Goal: Task Accomplishment & Management: Manage account settings

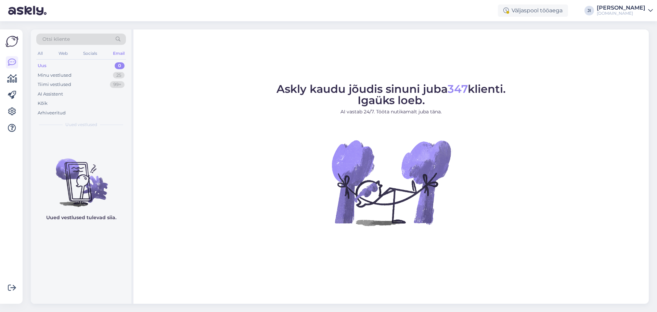
drag, startPoint x: 0, startPoint y: 0, endPoint x: 616, endPoint y: 6, distance: 615.7
click at [616, 6] on div "[PERSON_NAME]" at bounding box center [620, 7] width 49 height 5
click at [586, 62] on div "Logi välja" at bounding box center [592, 58] width 122 height 12
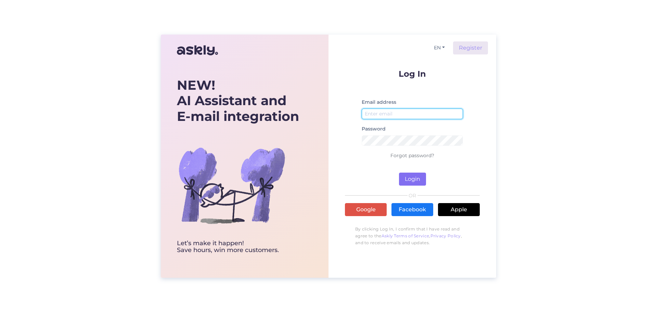
type input "[EMAIL_ADDRESS][DOMAIN_NAME]"
click at [410, 176] on button "Login" at bounding box center [412, 178] width 27 height 13
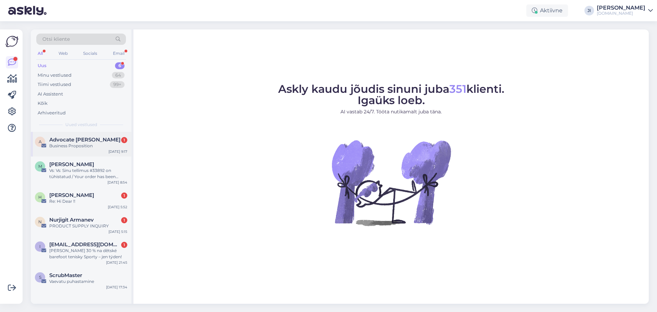
click at [64, 141] on span "Advocate Andrew Bekker" at bounding box center [84, 139] width 71 height 6
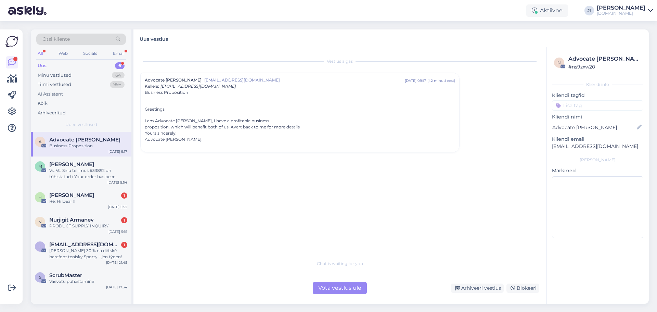
click at [334, 289] on div "Võta vestlus üle" at bounding box center [340, 287] width 54 height 12
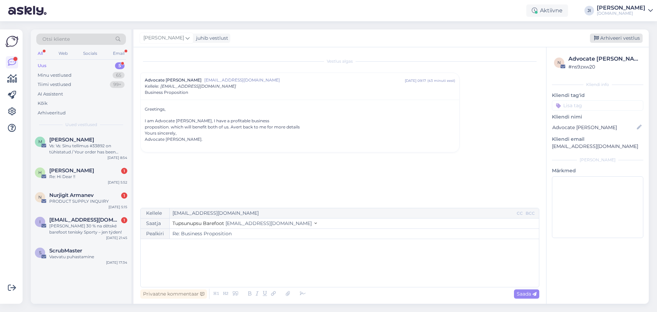
click at [612, 39] on div "Arhiveeri vestlus" at bounding box center [616, 38] width 53 height 9
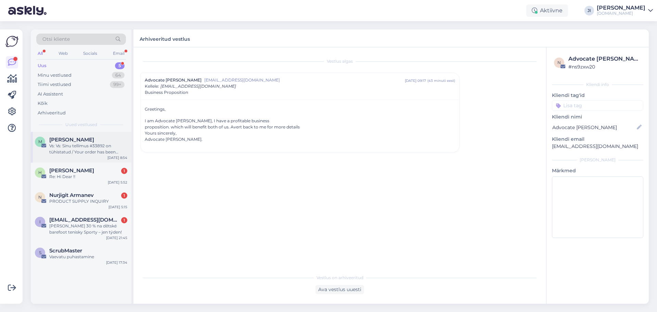
click at [92, 149] on div "Vs: Vs: Sinu tellimus #33892 on tühistatud / Your order has been cancelled" at bounding box center [88, 149] width 78 height 12
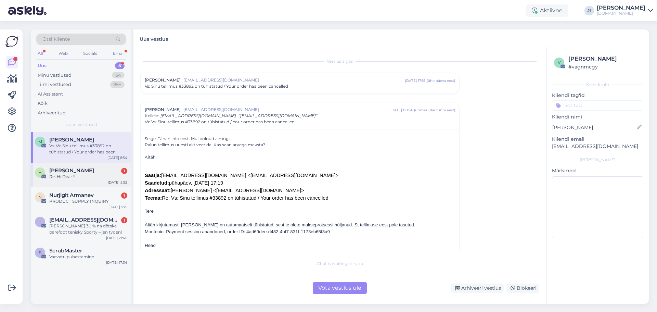
click at [93, 173] on div "Re: Hi Dear !!" at bounding box center [88, 176] width 78 height 6
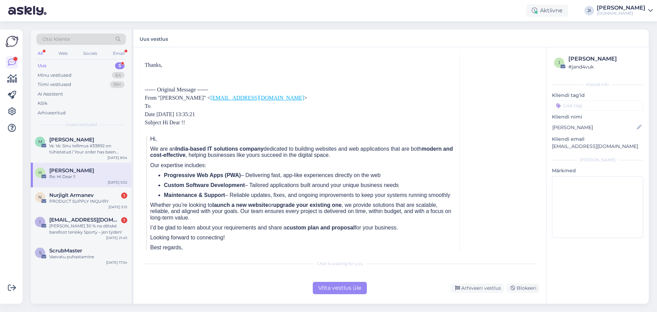
scroll to position [103, 0]
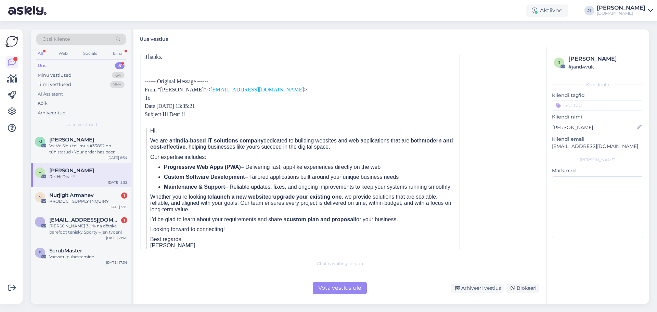
click at [332, 288] on div "Võta vestlus üle" at bounding box center [340, 287] width 54 height 12
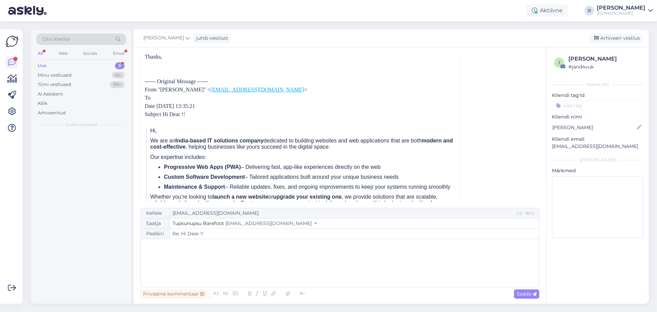
scroll to position [18, 0]
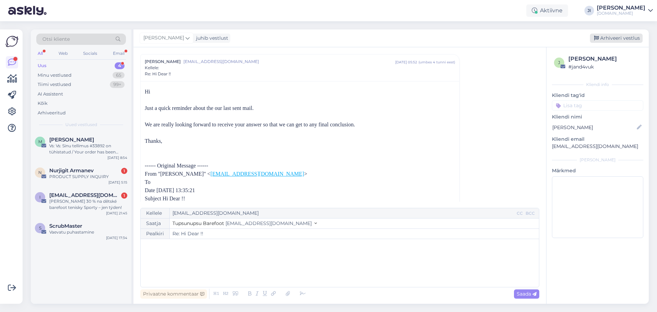
click at [625, 39] on div "Arhiveeri vestlus" at bounding box center [616, 38] width 53 height 9
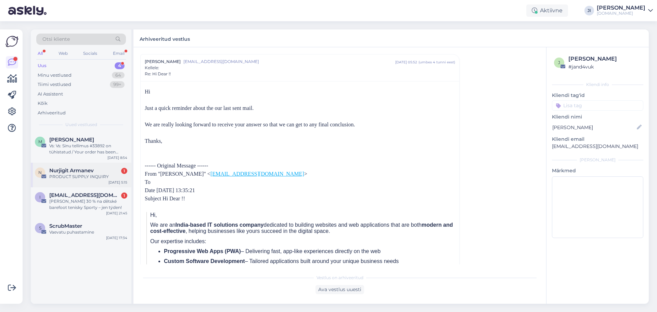
click at [94, 174] on div "PRODUCT SUPPLY INQUIRY" at bounding box center [88, 176] width 78 height 6
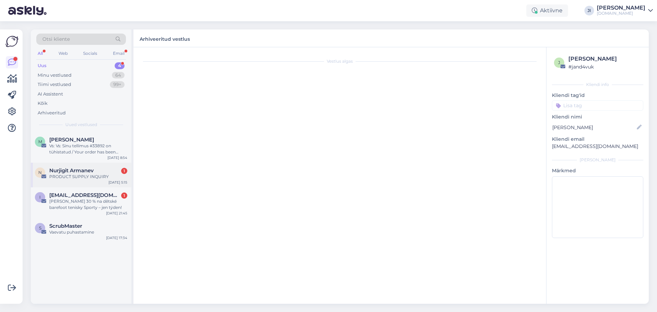
scroll to position [0, 0]
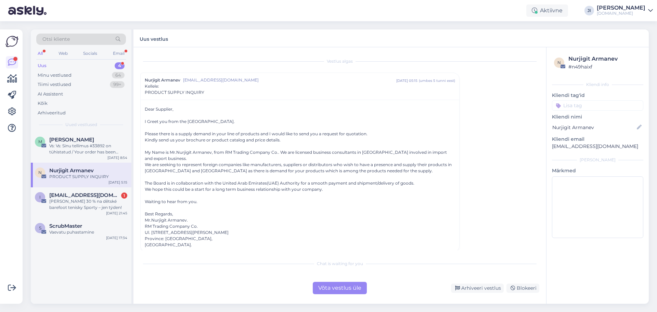
click at [331, 284] on div "Võta vestlus üle" at bounding box center [340, 287] width 54 height 12
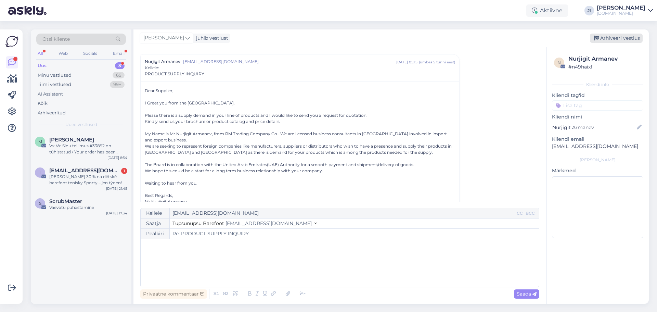
click at [626, 39] on div "Arhiveeri vestlus" at bounding box center [616, 38] width 53 height 9
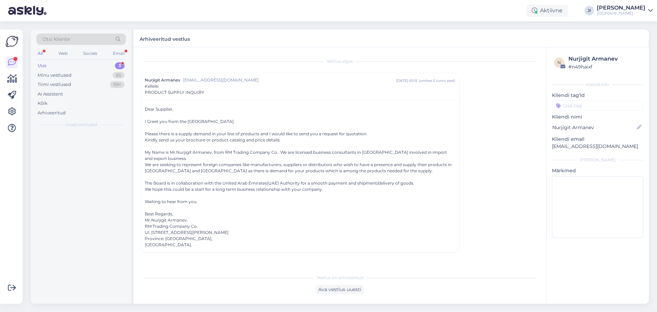
scroll to position [0, 0]
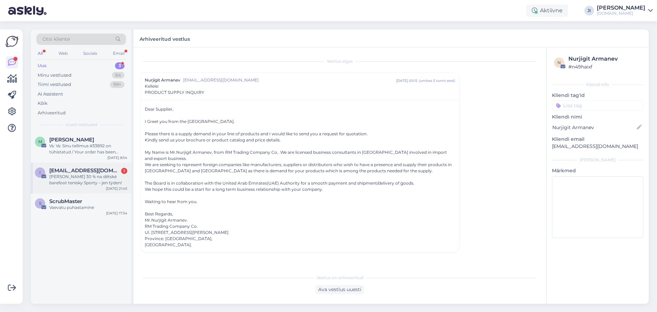
click at [115, 177] on div "Sleva 30 % na dětské barefoot tenisky Sporty – jen týden!" at bounding box center [88, 179] width 78 height 12
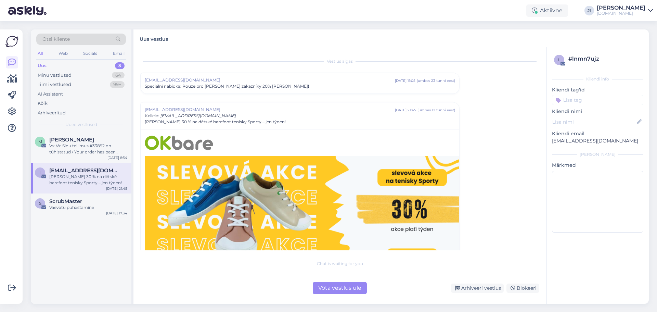
click at [343, 286] on div "Võta vestlus üle" at bounding box center [340, 287] width 54 height 12
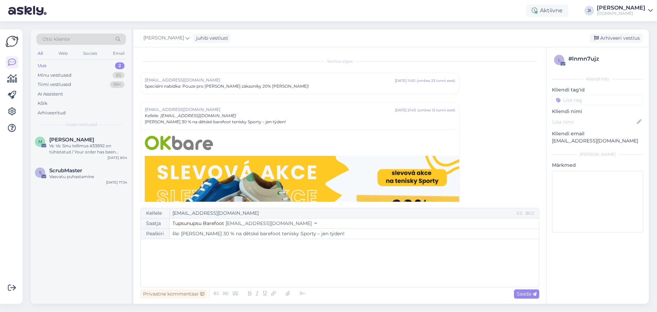
scroll to position [48, 0]
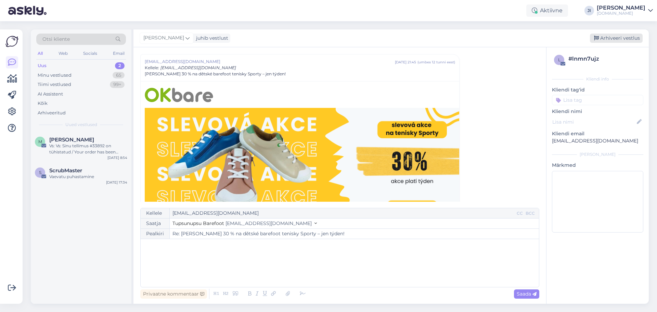
click at [613, 38] on div "Arhiveeri vestlus" at bounding box center [616, 38] width 53 height 9
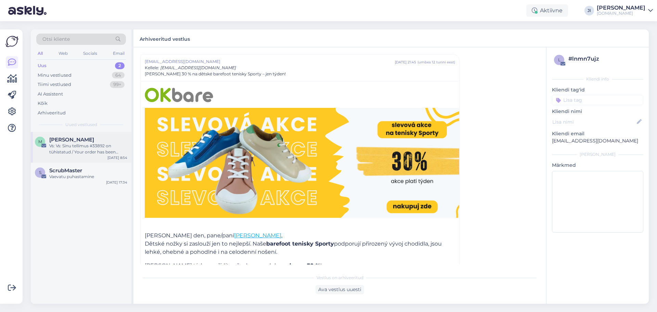
click at [97, 145] on div "Vs: Vs: Sinu tellimus #33892 on tühistatud / Your order has been cancelled" at bounding box center [88, 149] width 78 height 12
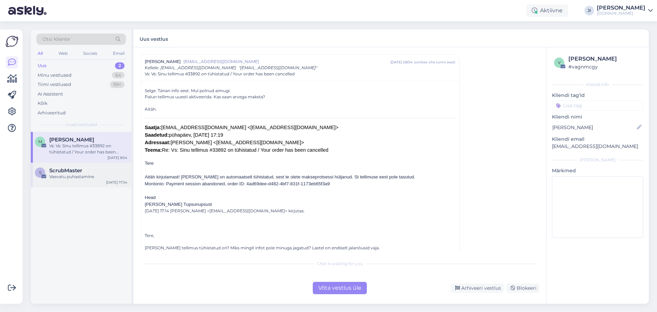
click at [89, 171] on div "ScrubMaster" at bounding box center [88, 170] width 78 height 6
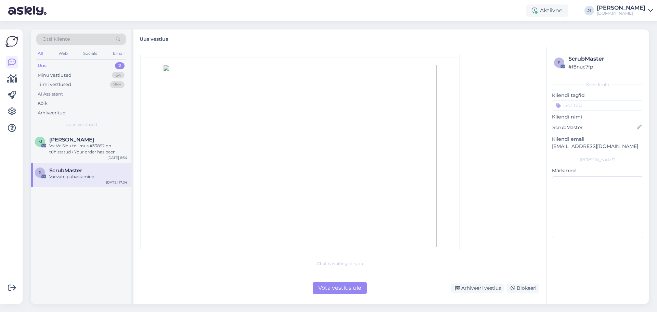
scroll to position [140, 0]
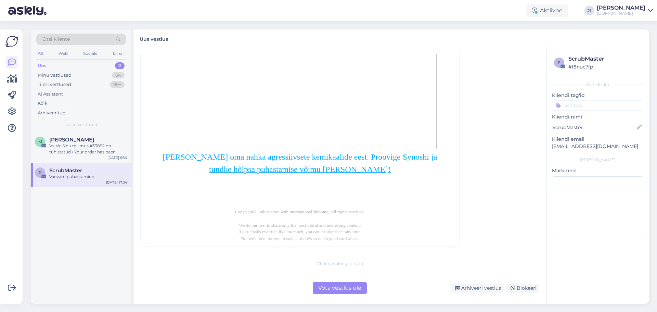
click at [352, 288] on div "Võta vestlus üle" at bounding box center [340, 287] width 54 height 12
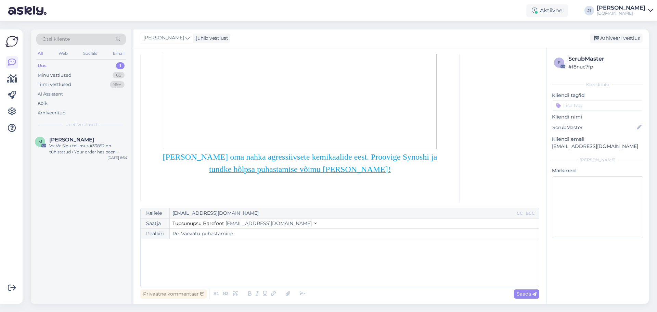
scroll to position [18, 0]
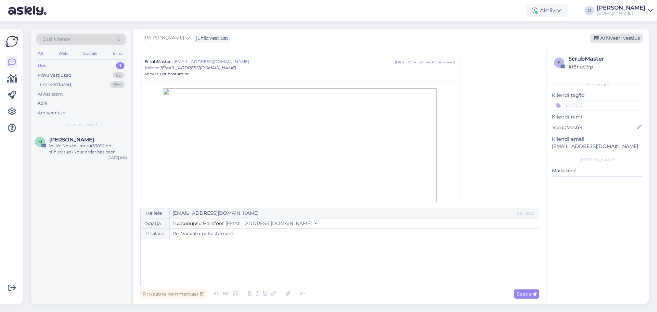
click at [601, 39] on div "Arhiveeri vestlus" at bounding box center [616, 38] width 53 height 9
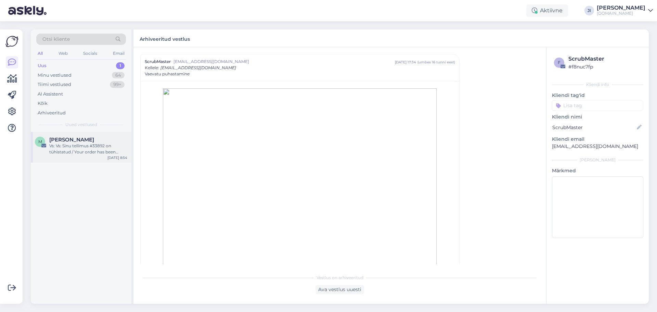
click at [99, 150] on div "Vs: Vs: Sinu tellimus #33892 on tühistatud / Your order has been cancelled" at bounding box center [88, 149] width 78 height 12
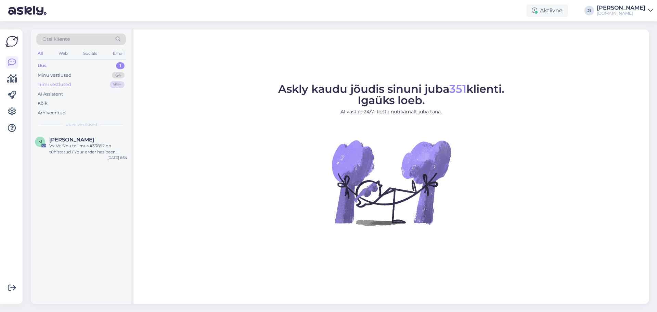
click at [86, 81] on div "Tiimi vestlused 99+" at bounding box center [81, 85] width 90 height 10
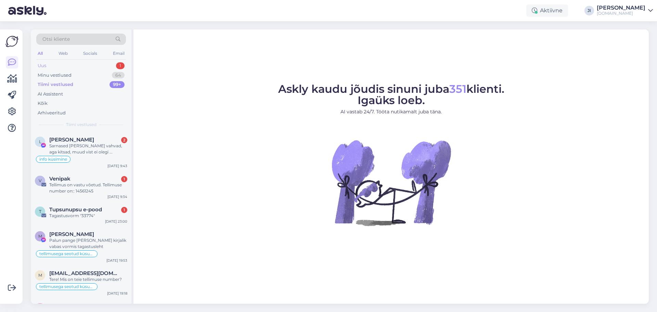
click at [83, 66] on div "Uus 1" at bounding box center [81, 66] width 90 height 10
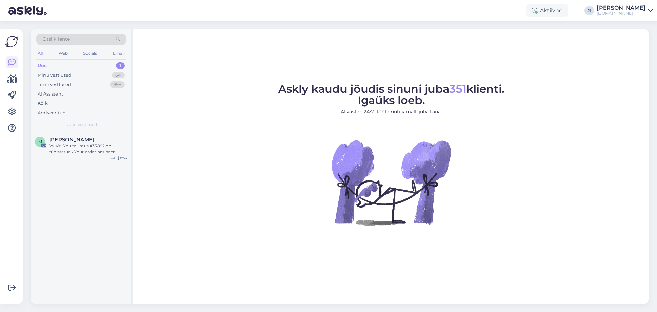
click at [109, 64] on div "Uus 1" at bounding box center [81, 66] width 90 height 10
click at [83, 86] on div "Tiimi vestlused 99+" at bounding box center [81, 85] width 90 height 10
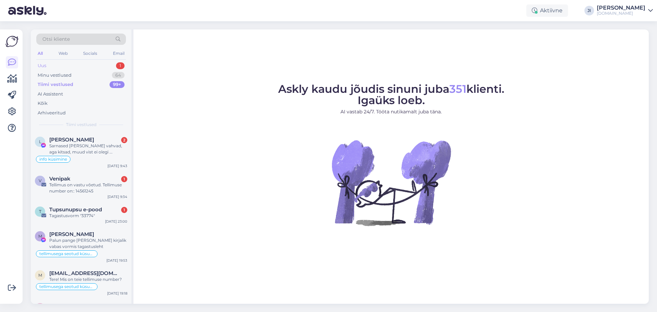
click at [102, 67] on div "Uus 1" at bounding box center [81, 66] width 90 height 10
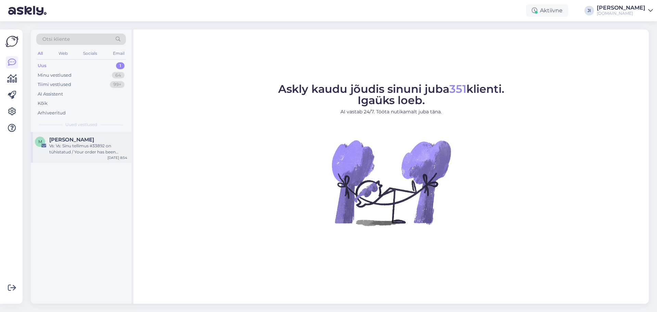
click at [121, 146] on div "Vs: Vs: Sinu tellimus #33892 on tühistatud / Your order has been cancelled" at bounding box center [88, 149] width 78 height 12
